Goal: Navigation & Orientation: Find specific page/section

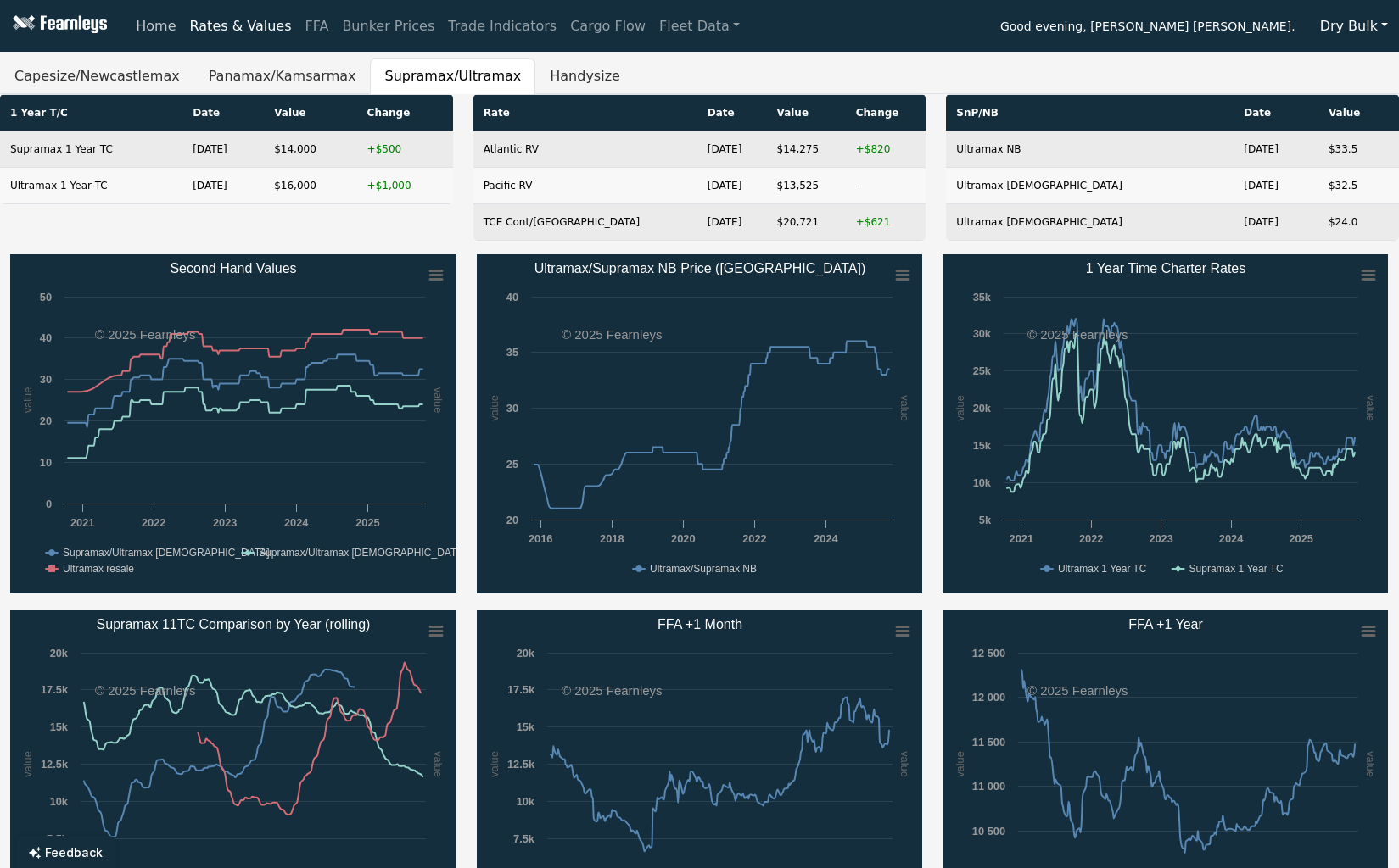
click at [159, 26] on link "Home" at bounding box center [155, 26] width 54 height 34
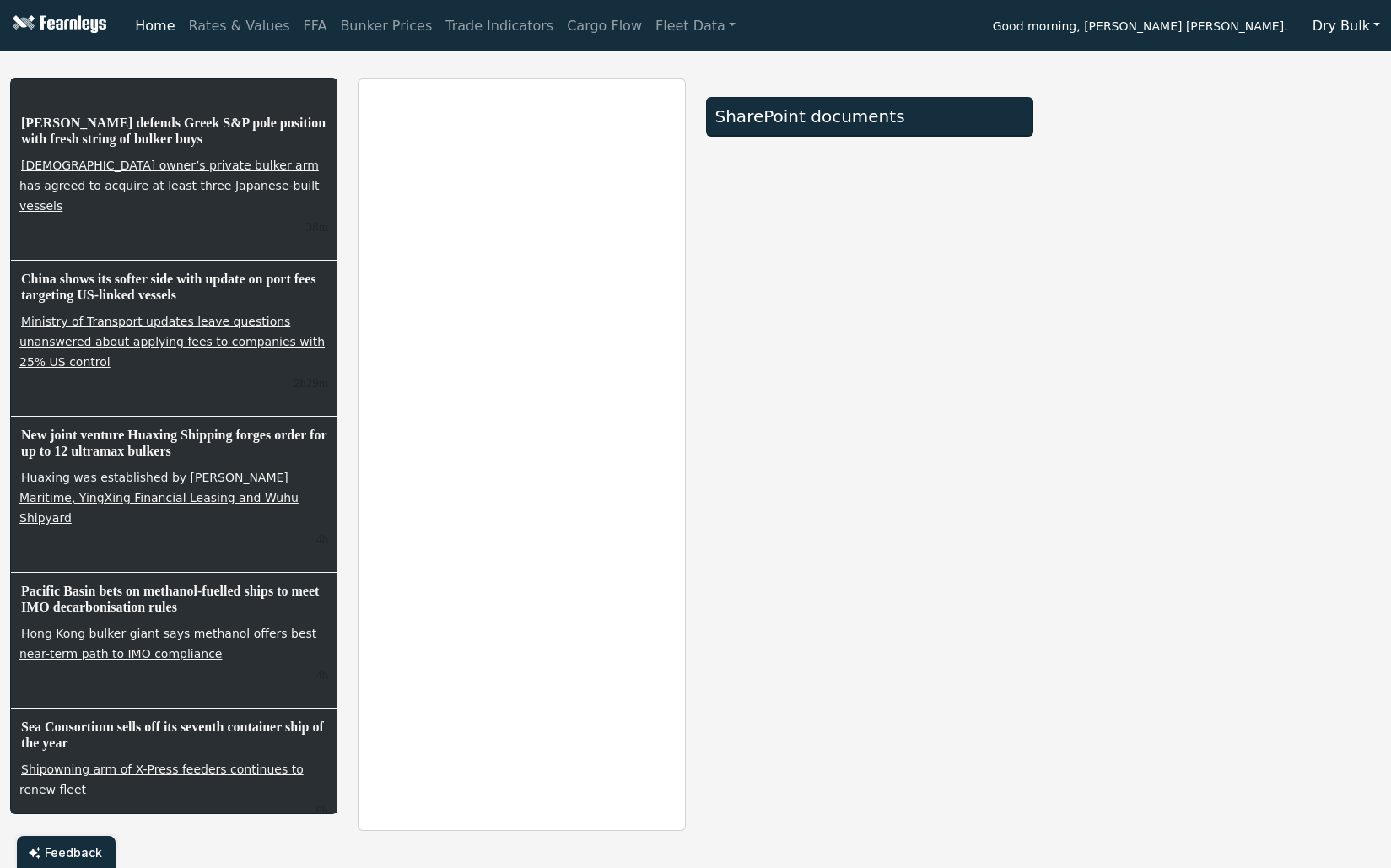
click at [1339, 24] on button "Dry Bulk" at bounding box center [1347, 25] width 89 height 32
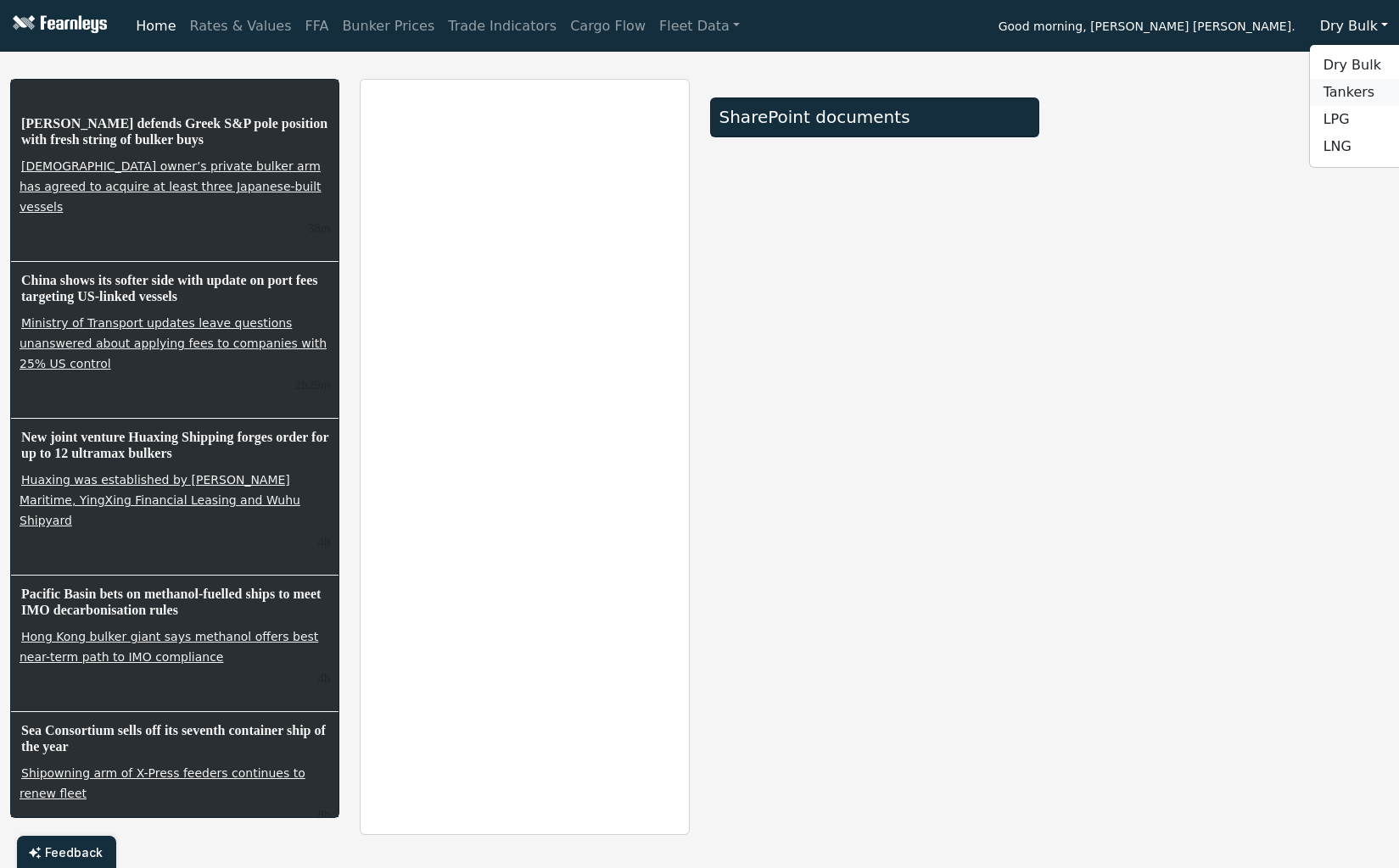
click at [1368, 95] on link "Tankers" at bounding box center [1376, 92] width 134 height 27
